Goal: Task Accomplishment & Management: Manage account settings

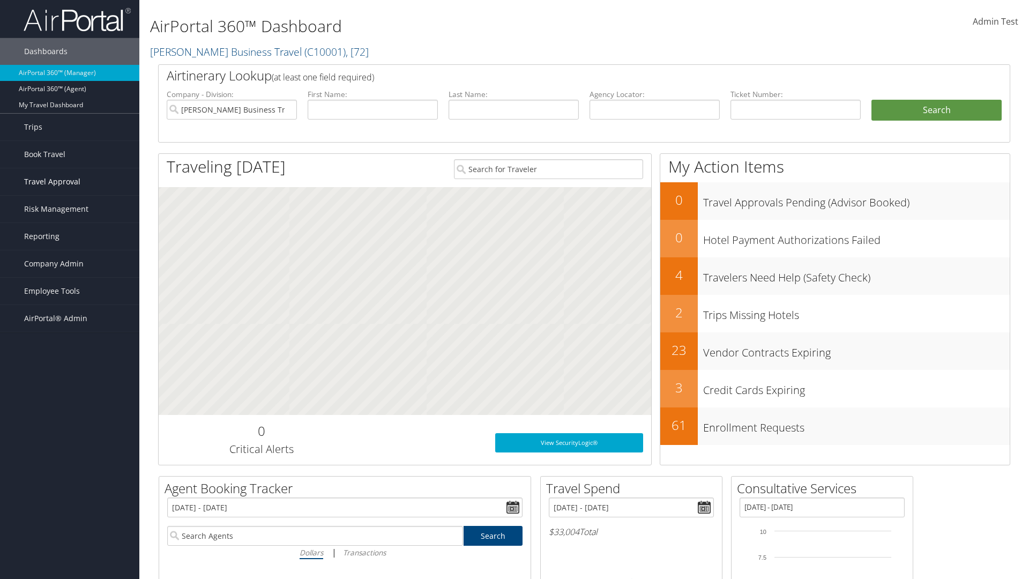
click at [70, 182] on span "Travel Approval" at bounding box center [52, 181] width 56 height 27
click at [70, 219] on link "Approved Trips" at bounding box center [69, 219] width 139 height 16
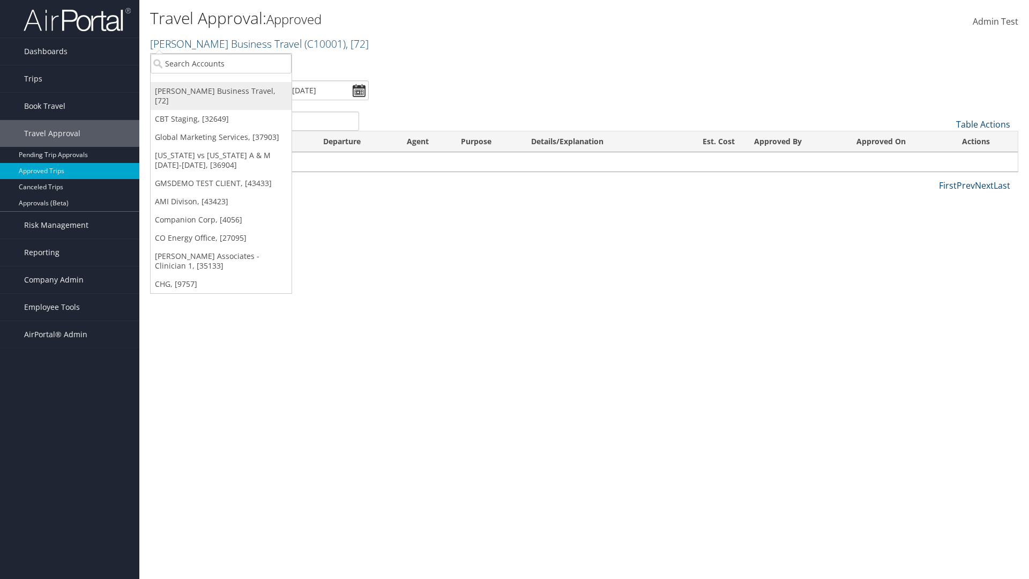
click at [221, 91] on link "[PERSON_NAME] Business Travel, [72]" at bounding box center [221, 96] width 141 height 28
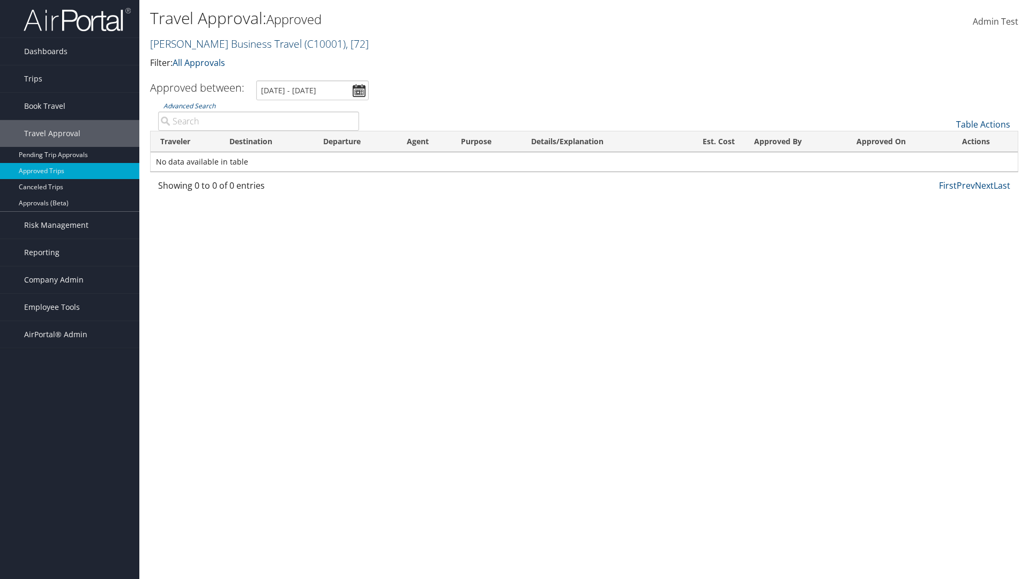
click at [221, 43] on link "[PERSON_NAME] Business Travel ( C10001 ) , [ 72 ]" at bounding box center [259, 43] width 219 height 14
click at [0, 0] on link "CBT Staging, [32649]" at bounding box center [0, 0] width 0 height 0
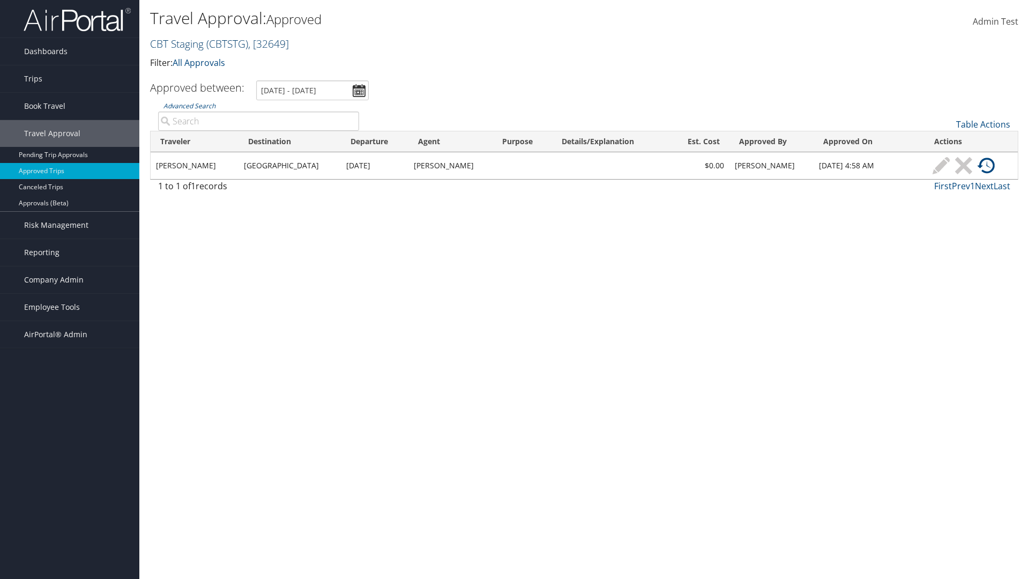
click at [177, 43] on link "CBT Staging ( CBTSTG ) , [ 32649 ]" at bounding box center [219, 43] width 139 height 14
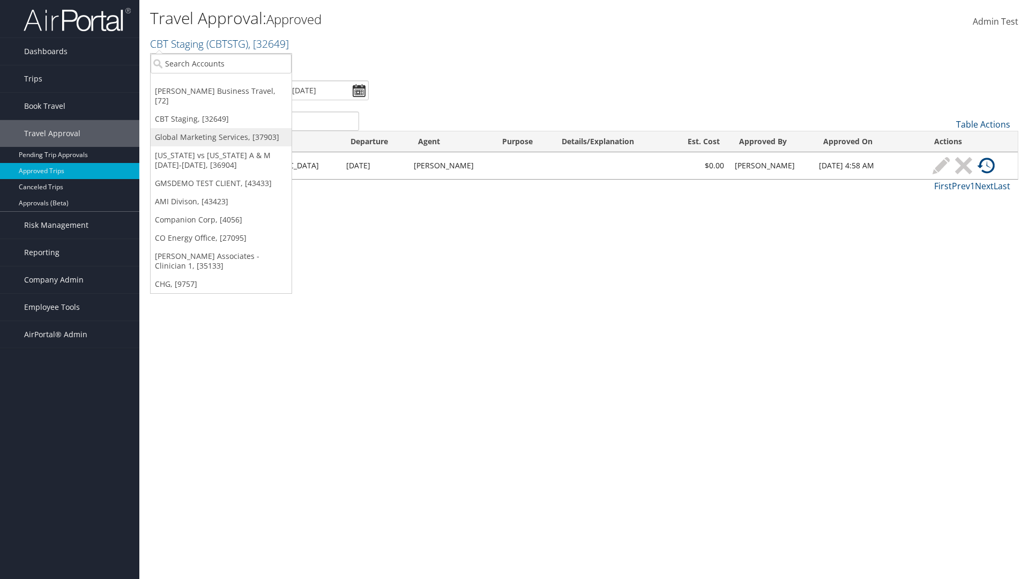
click at [221, 128] on link "Global Marketing Services, [37903]" at bounding box center [221, 137] width 141 height 18
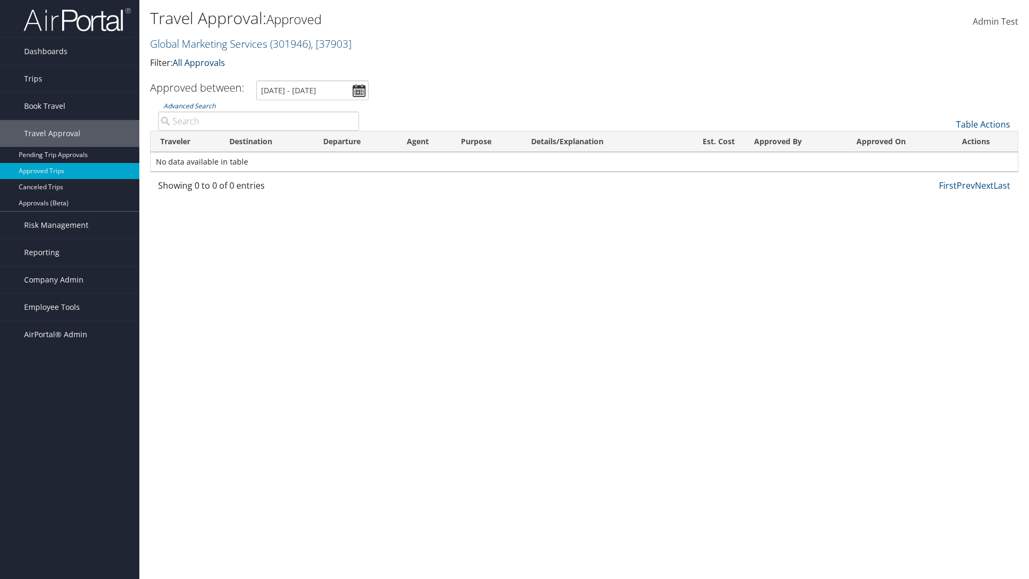
click at [201, 62] on link "All Approvals" at bounding box center [199, 63] width 53 height 12
click at [245, 79] on link "My Approvals" at bounding box center [245, 79] width 141 height 18
click at [185, 141] on th "Traveler" at bounding box center [185, 141] width 69 height 21
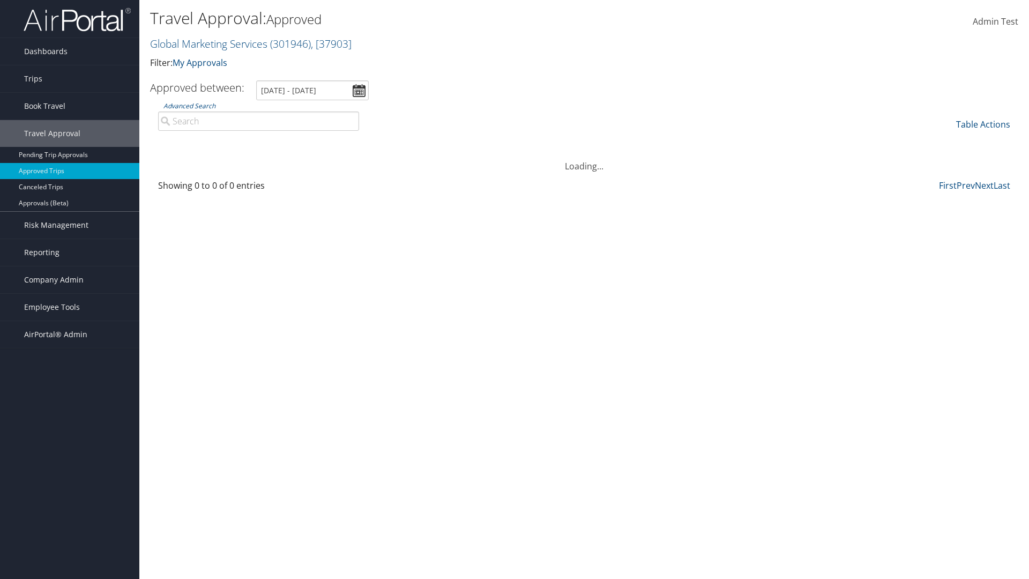
click at [185, 141] on th "Traveler" at bounding box center [185, 141] width 69 height 21
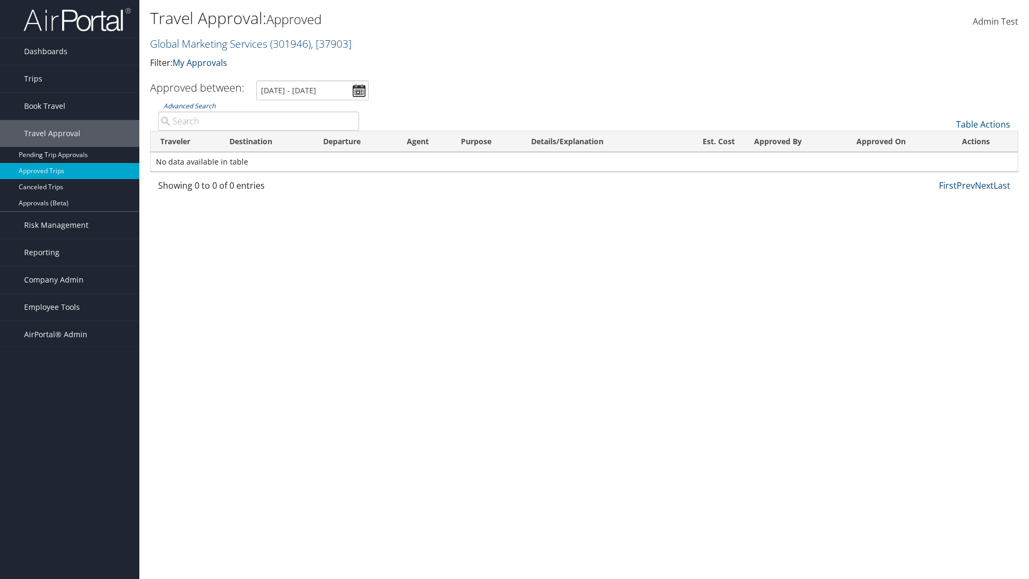
click at [266, 141] on th "Destination" at bounding box center [267, 141] width 94 height 21
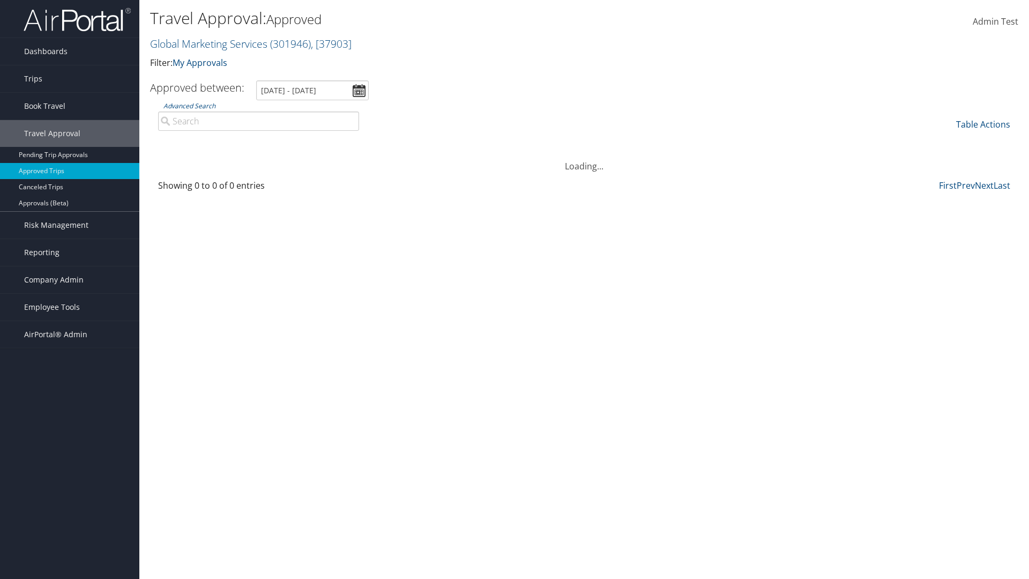
click at [266, 141] on th "Destination" at bounding box center [267, 141] width 94 height 21
click at [355, 141] on th "Departure" at bounding box center [355, 141] width 84 height 21
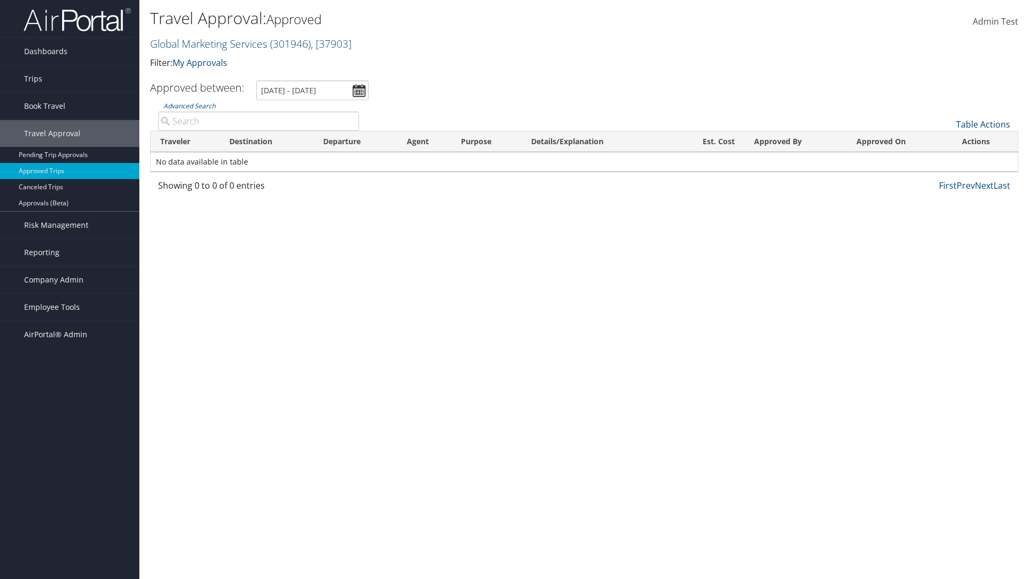
click at [355, 141] on th "Departure" at bounding box center [355, 141] width 84 height 21
click at [707, 141] on th "Est. Cost" at bounding box center [707, 141] width 73 height 21
click at [795, 141] on th "Approved By" at bounding box center [795, 141] width 103 height 21
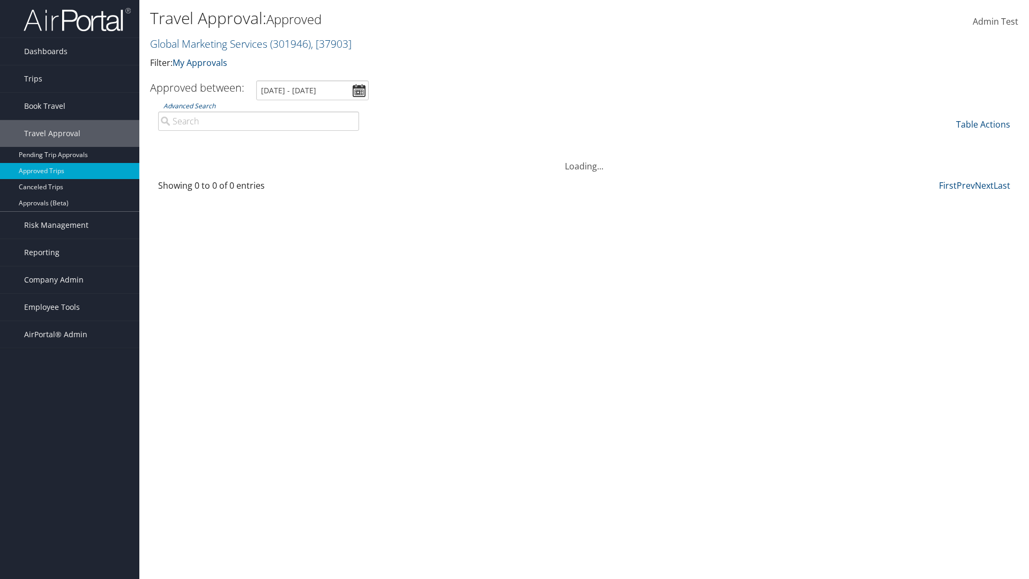
click at [899, 141] on th "Approved On" at bounding box center [900, 141] width 106 height 21
click at [983, 124] on link "Table Actions" at bounding box center [983, 124] width 54 height 12
click at [947, 177] on link "Page Length" at bounding box center [947, 177] width 141 height 18
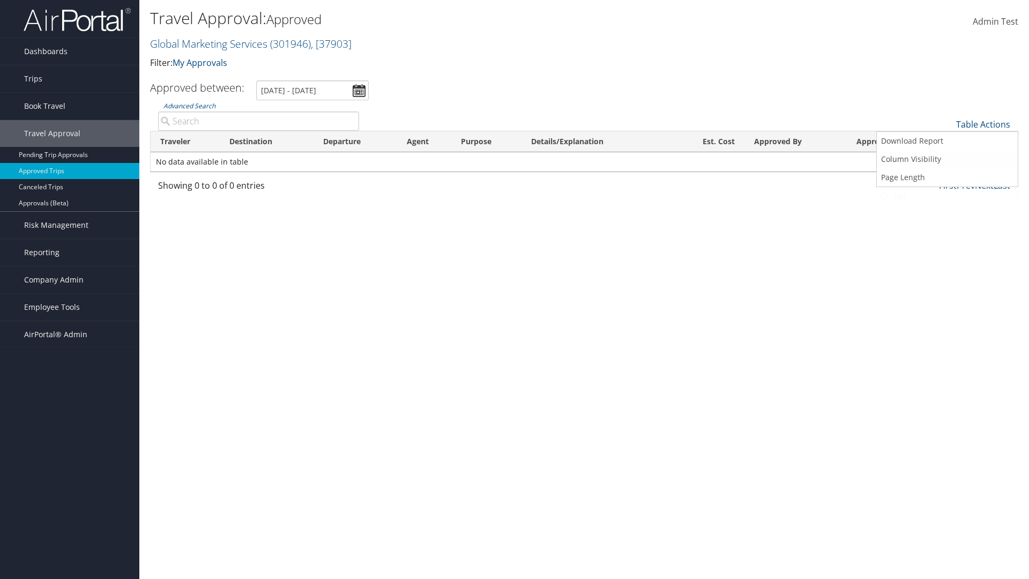
click at [947, 160] on link "25" at bounding box center [947, 160] width 141 height 18
click at [983, 124] on link "Table Actions" at bounding box center [983, 124] width 54 height 12
click at [947, 177] on link "Page Length" at bounding box center [947, 177] width 141 height 18
click at [947, 178] on link "50" at bounding box center [947, 178] width 141 height 18
